Goal: Navigation & Orientation: Find specific page/section

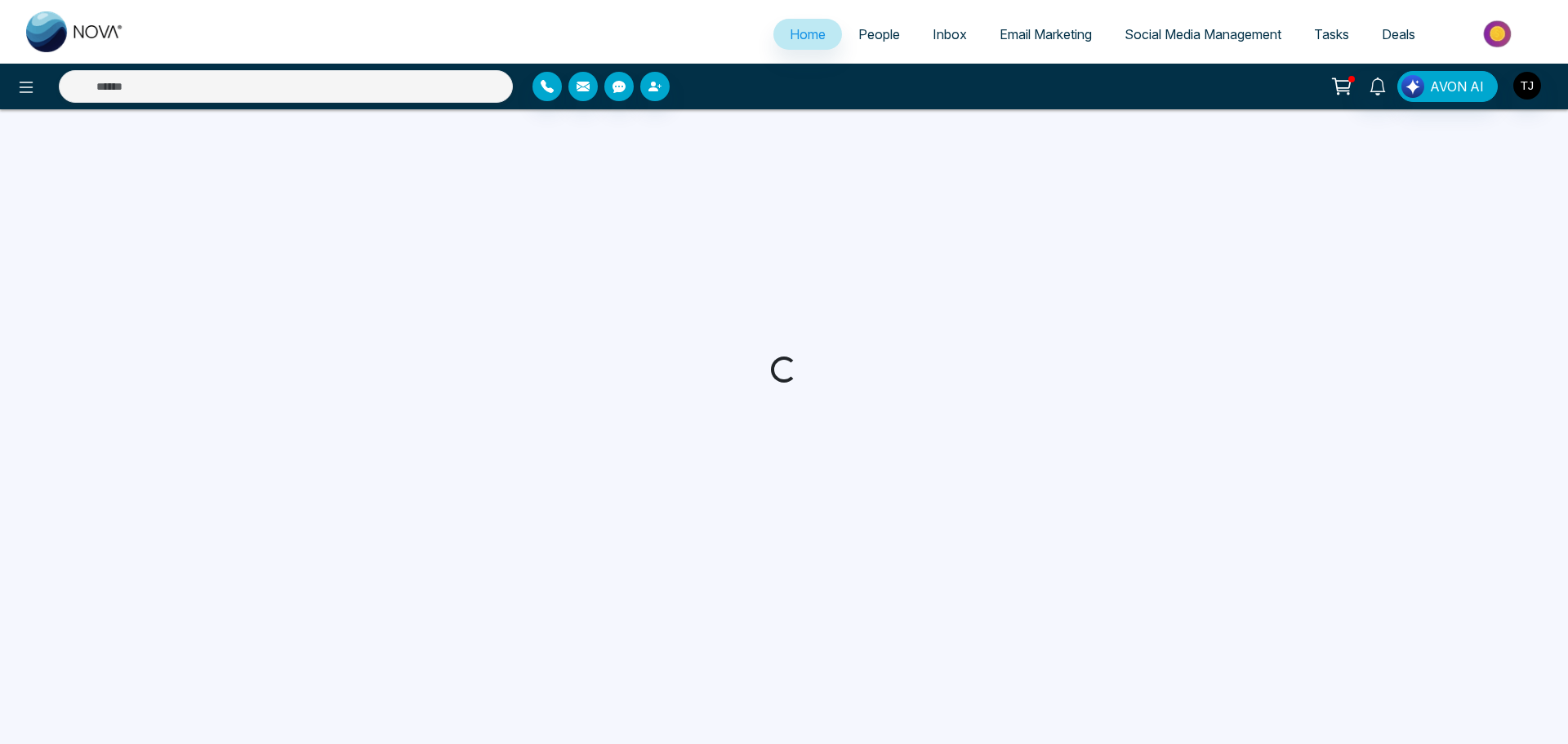
select select "*"
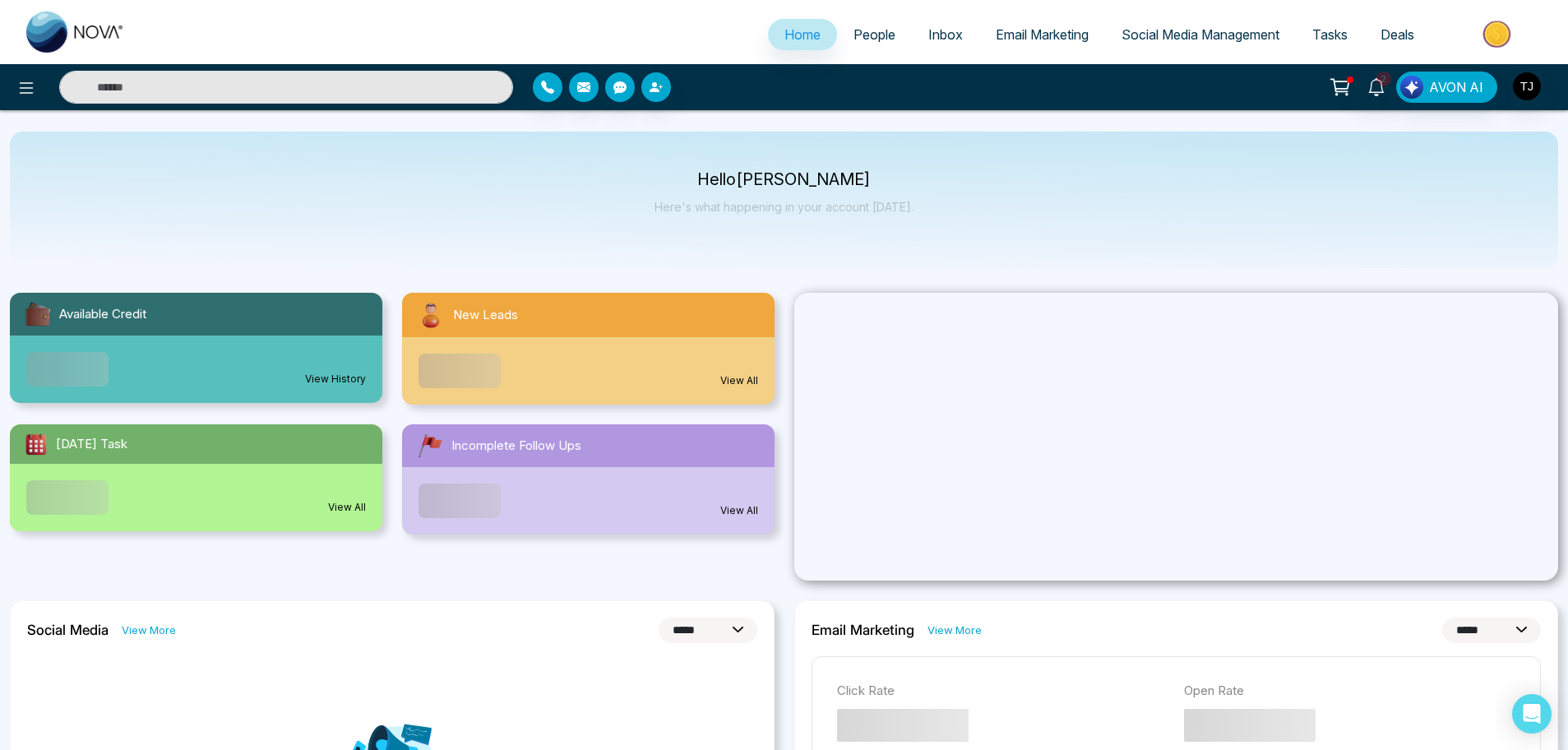
click at [1328, 35] on span "Tasks" at bounding box center [1330, 34] width 35 height 17
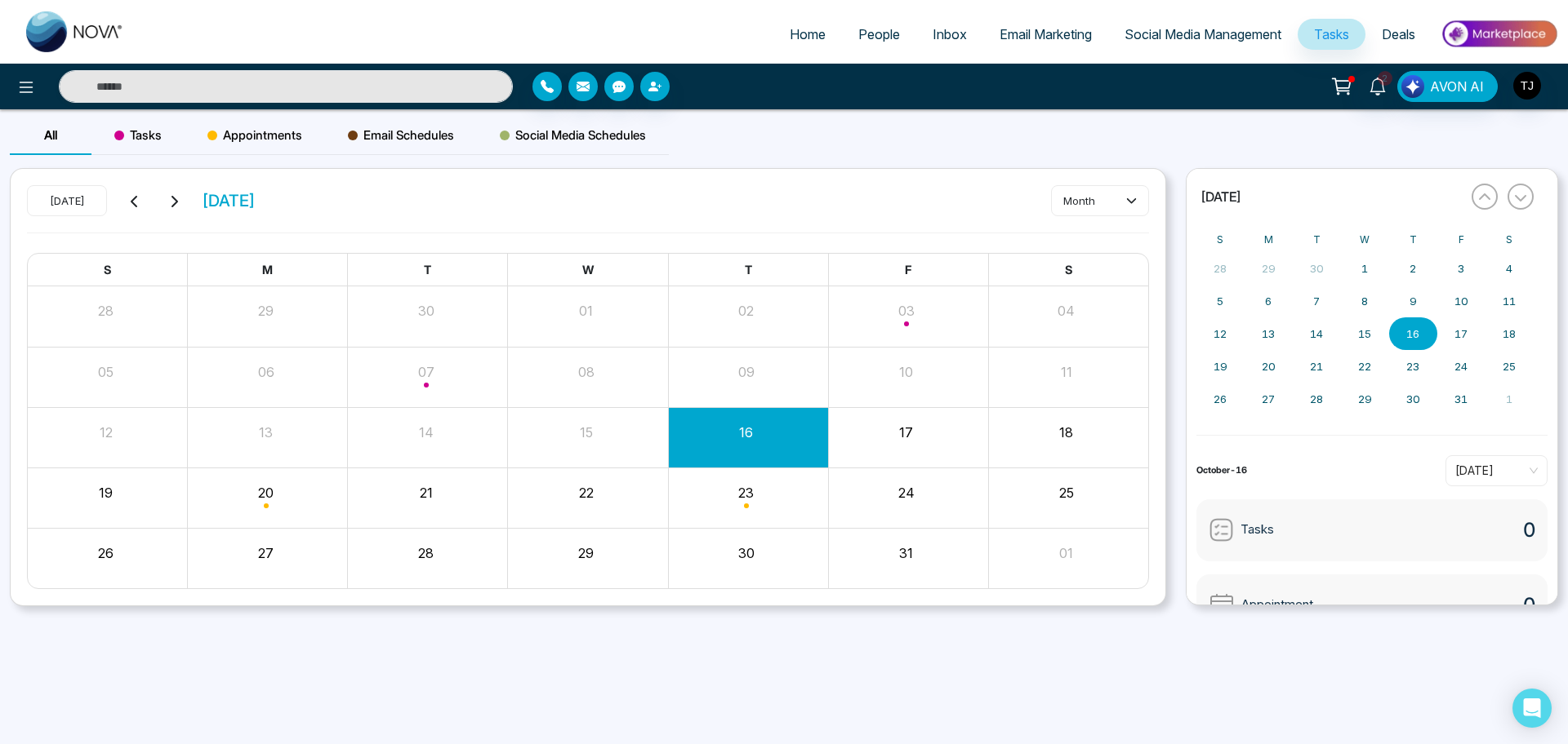
click at [876, 43] on link "People" at bounding box center [879, 35] width 75 height 31
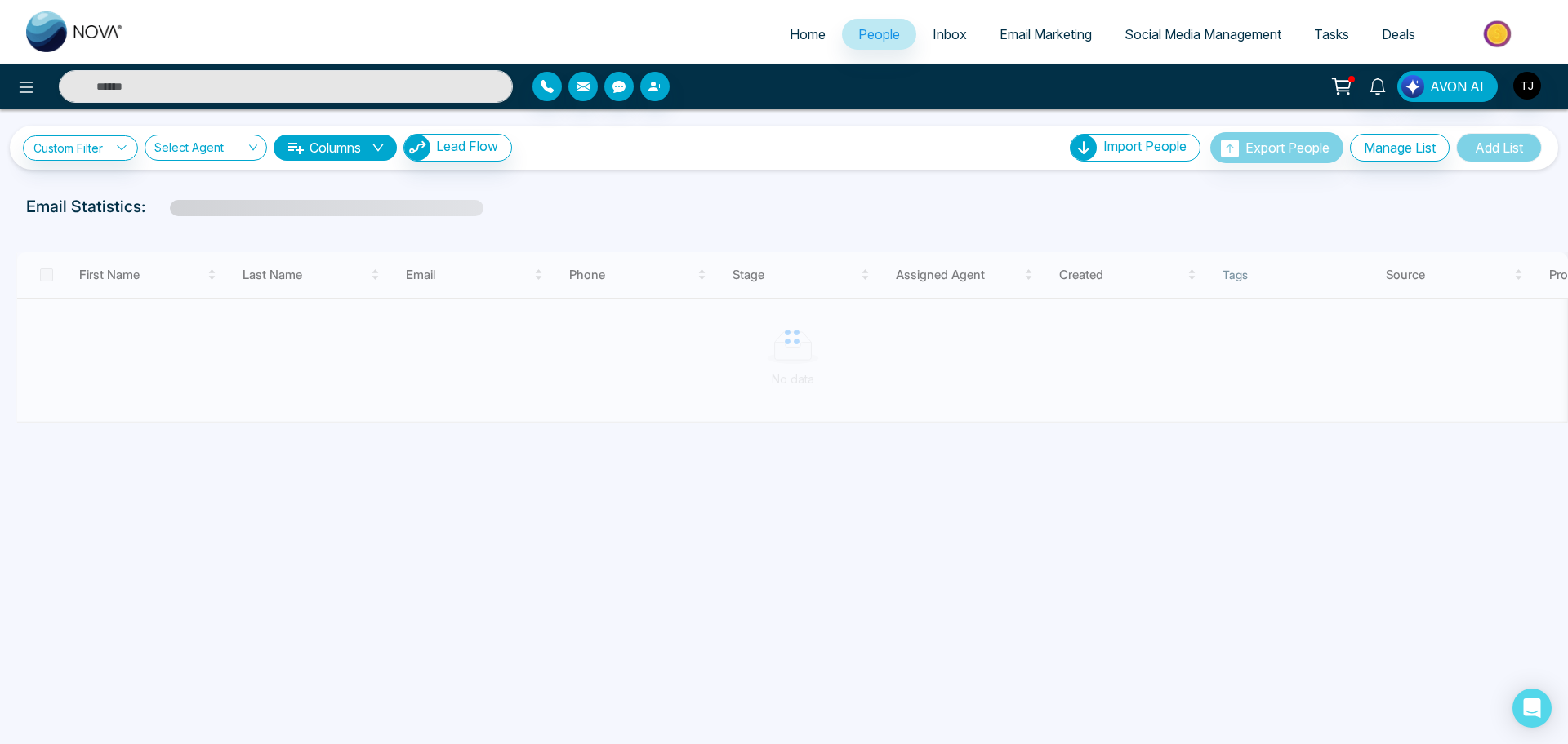
click at [1034, 42] on span "Email Marketing" at bounding box center [1045, 34] width 92 height 16
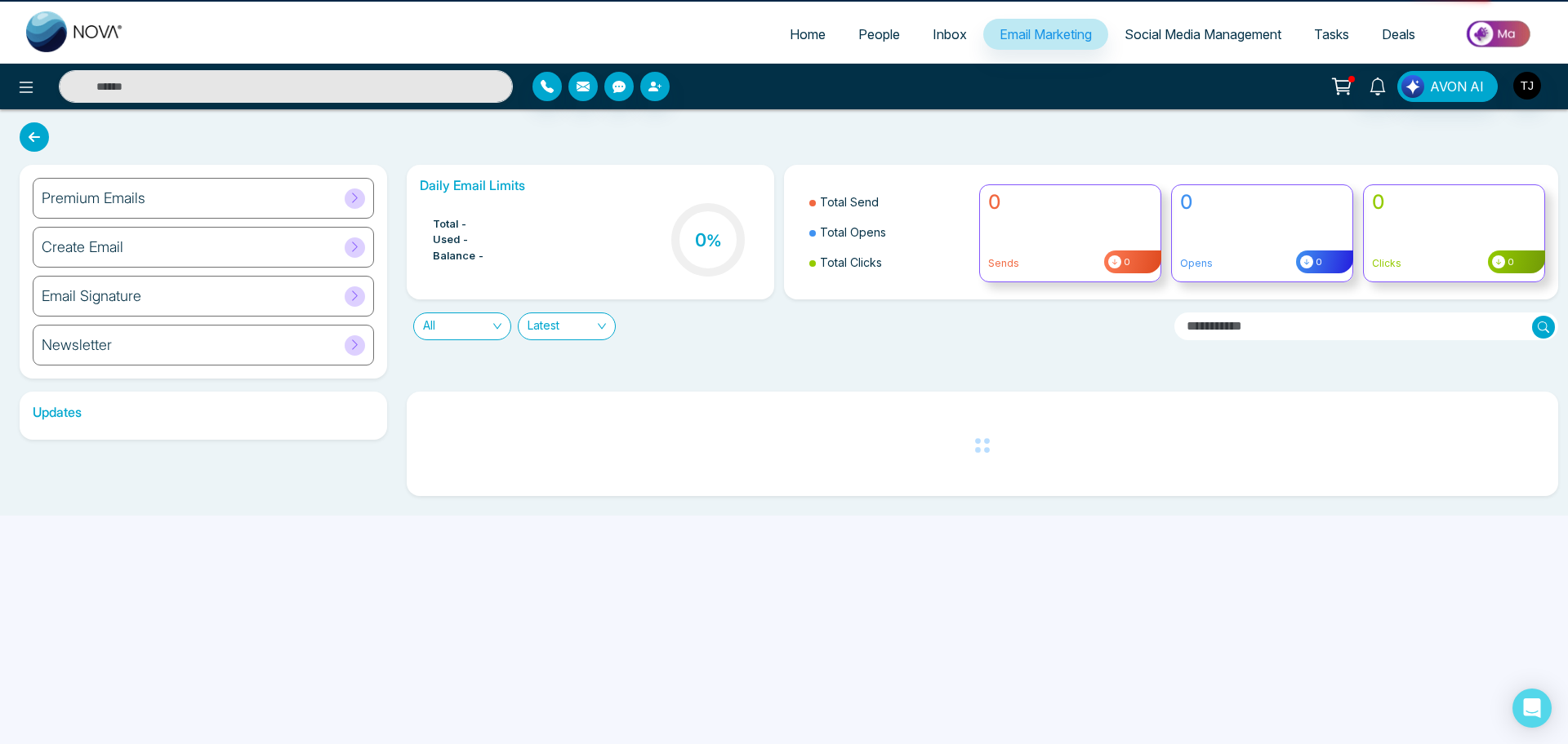
click at [1186, 27] on span "Social Media Management" at bounding box center [1202, 34] width 156 height 16
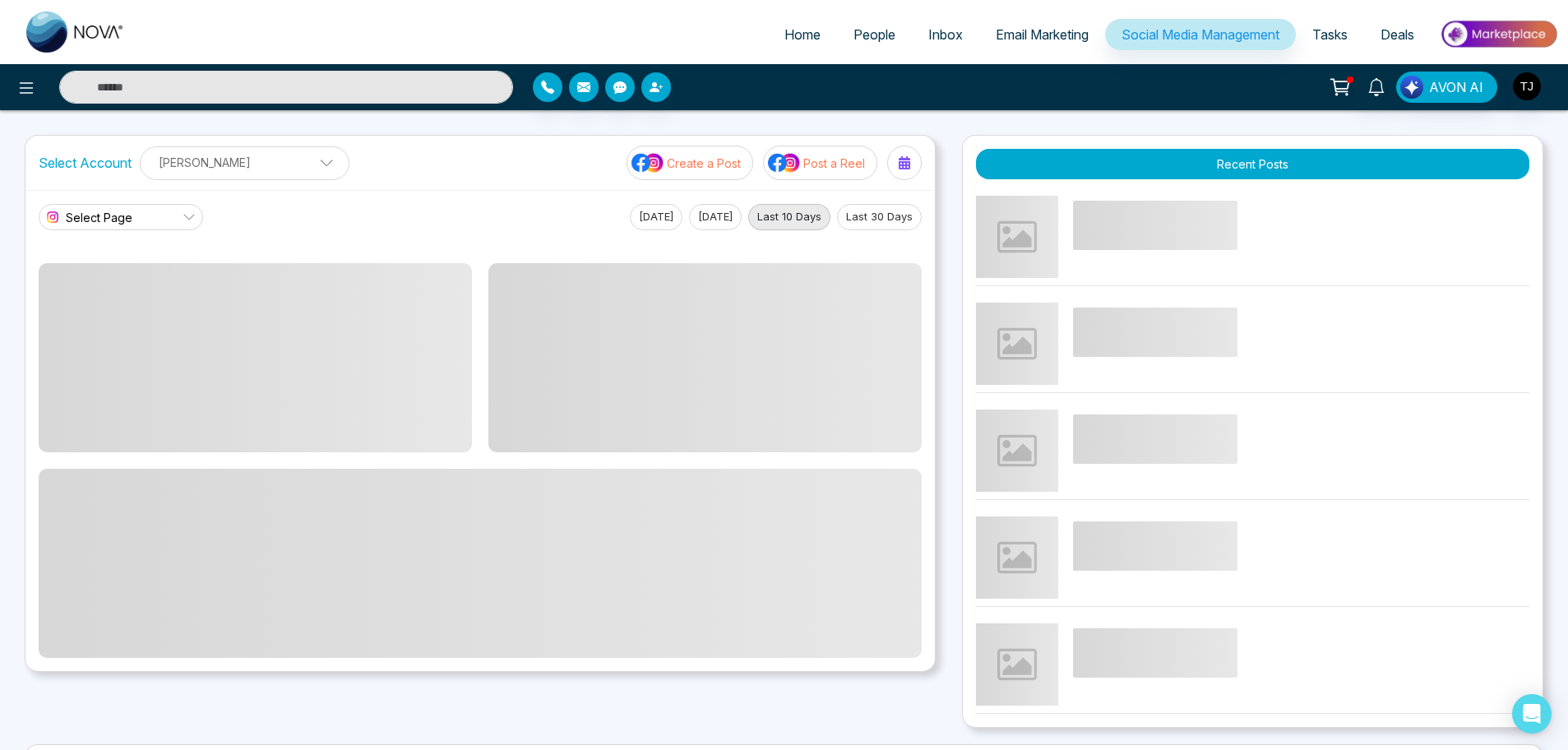
click at [964, 32] on link "Inbox" at bounding box center [945, 35] width 67 height 32
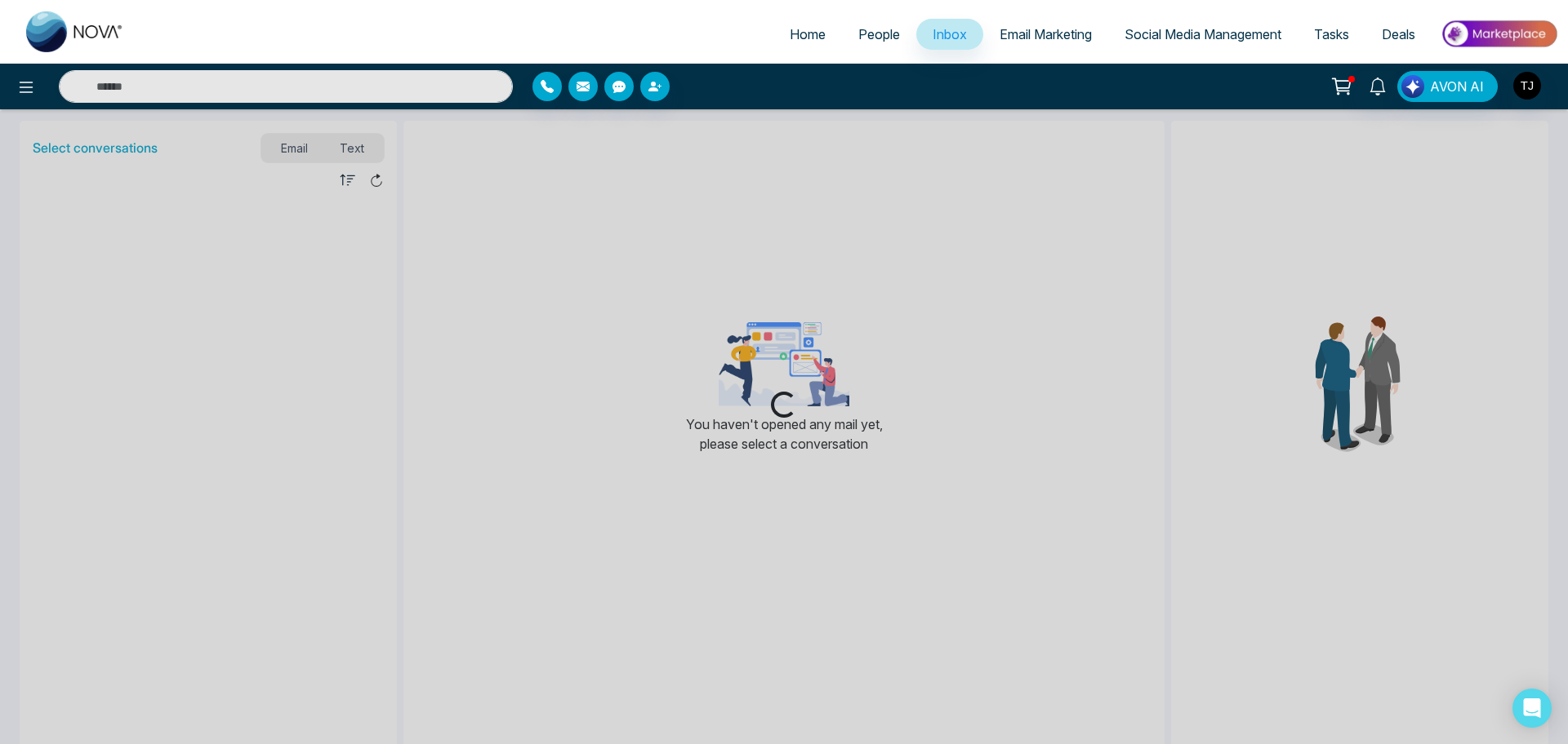
click at [1316, 34] on span "Tasks" at bounding box center [1331, 34] width 35 height 16
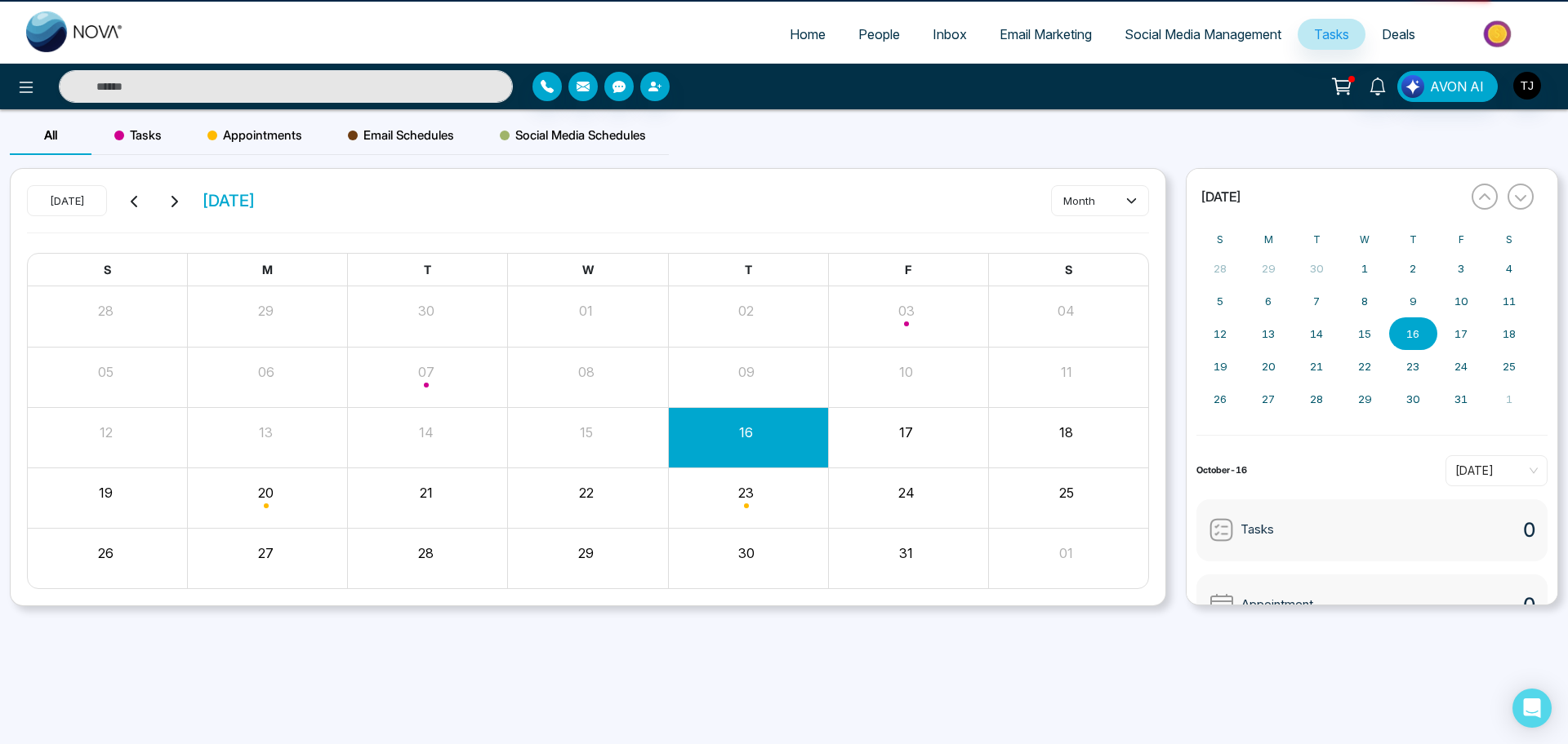
click at [1399, 34] on span "Deals" at bounding box center [1398, 34] width 34 height 16
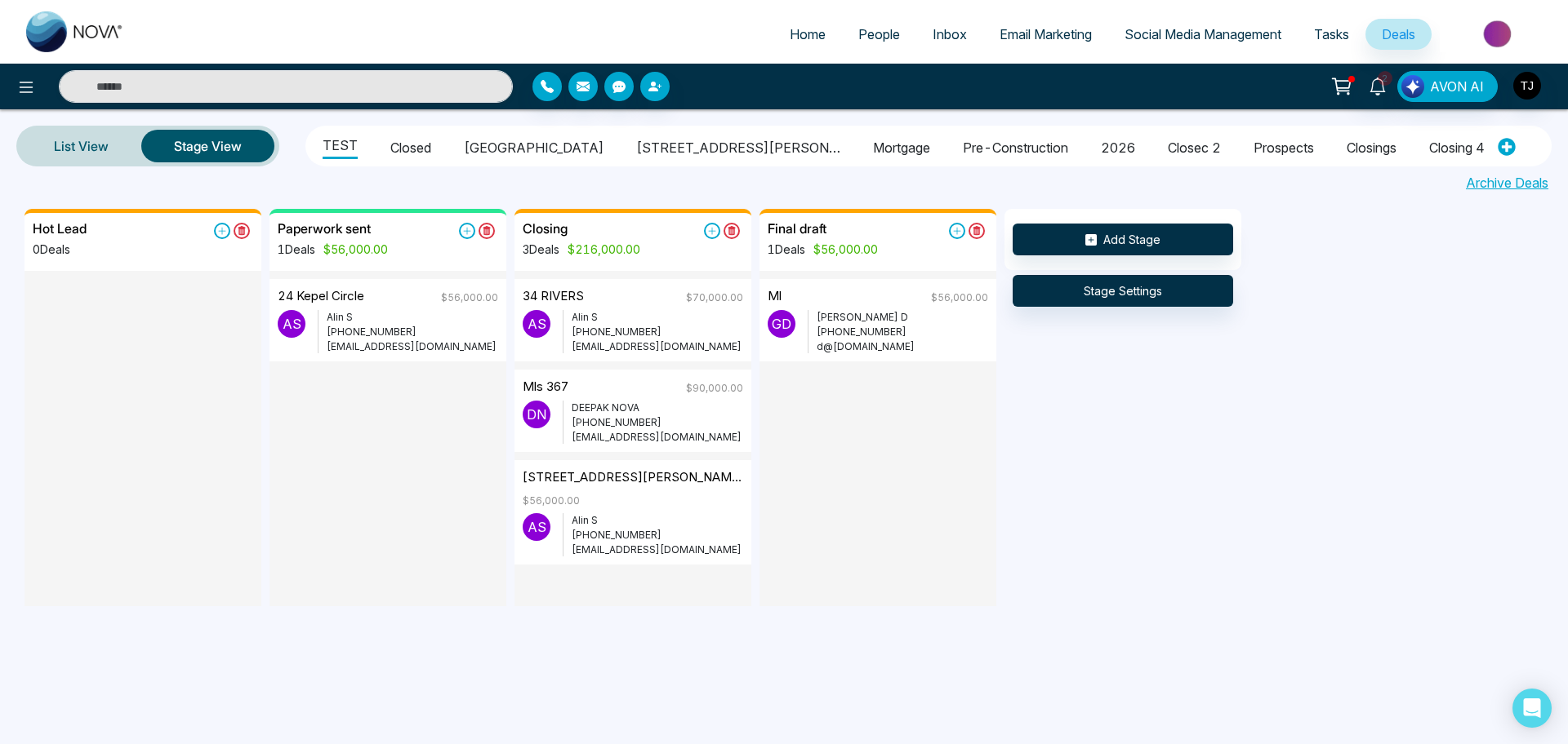
click at [1342, 36] on span "Tasks" at bounding box center [1331, 34] width 35 height 16
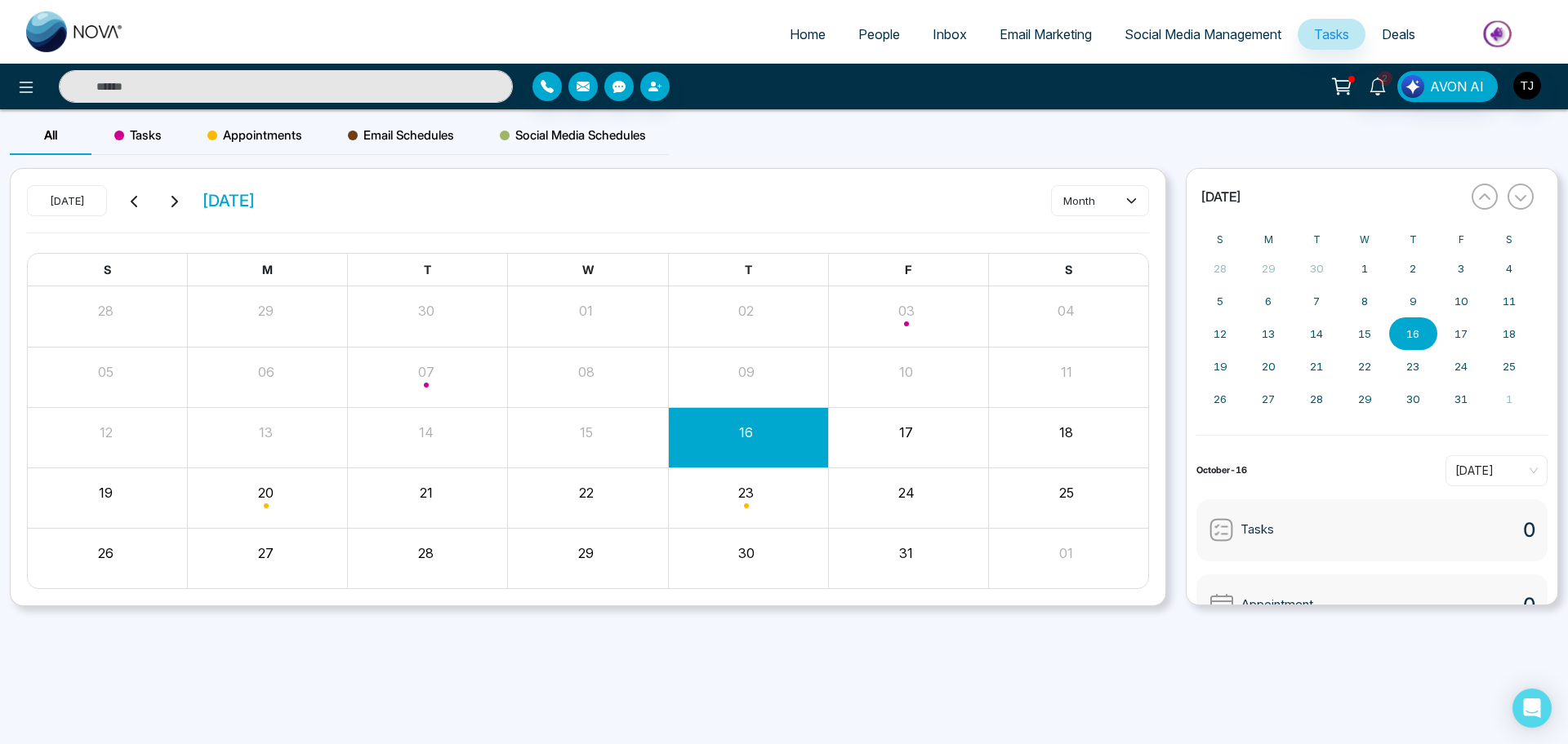
click at [142, 129] on span "Tasks" at bounding box center [138, 135] width 48 height 20
click at [230, 134] on span "Appointments" at bounding box center [255, 135] width 95 height 20
click at [389, 129] on span "Email Schedules" at bounding box center [400, 135] width 106 height 20
click at [570, 130] on span "Social Media Schedules" at bounding box center [572, 135] width 146 height 20
click at [169, 137] on div "Tasks" at bounding box center [137, 135] width 93 height 39
